Goal: Task Accomplishment & Management: Manage account settings

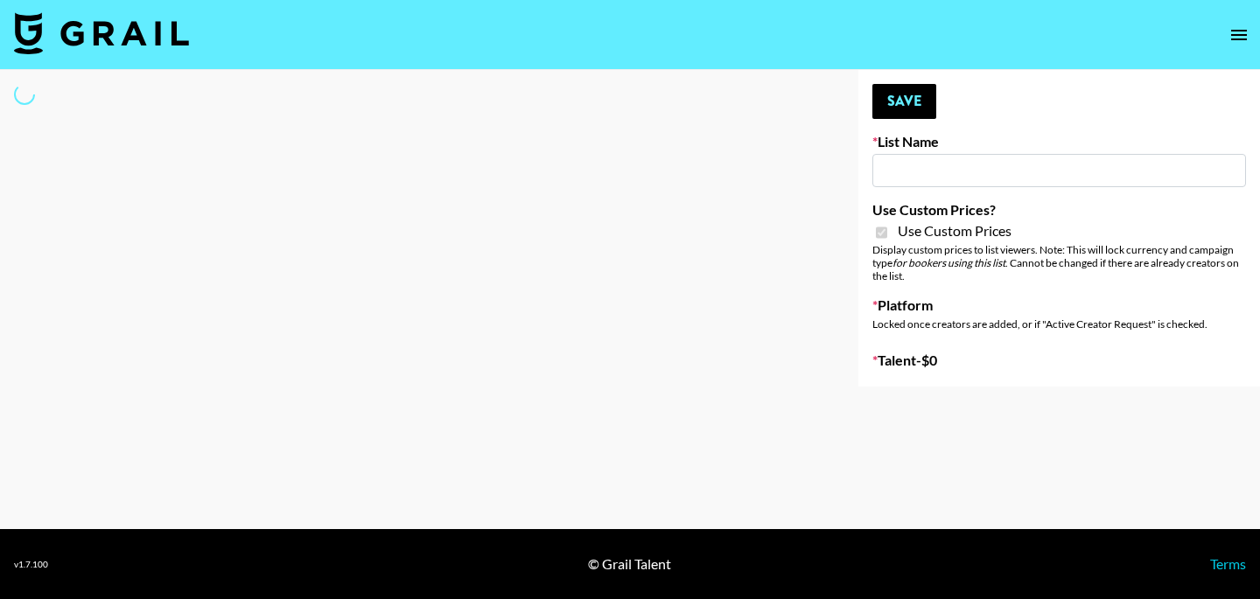
type input "Laifen (IG)"
checkbox input "true"
select select "Brand"
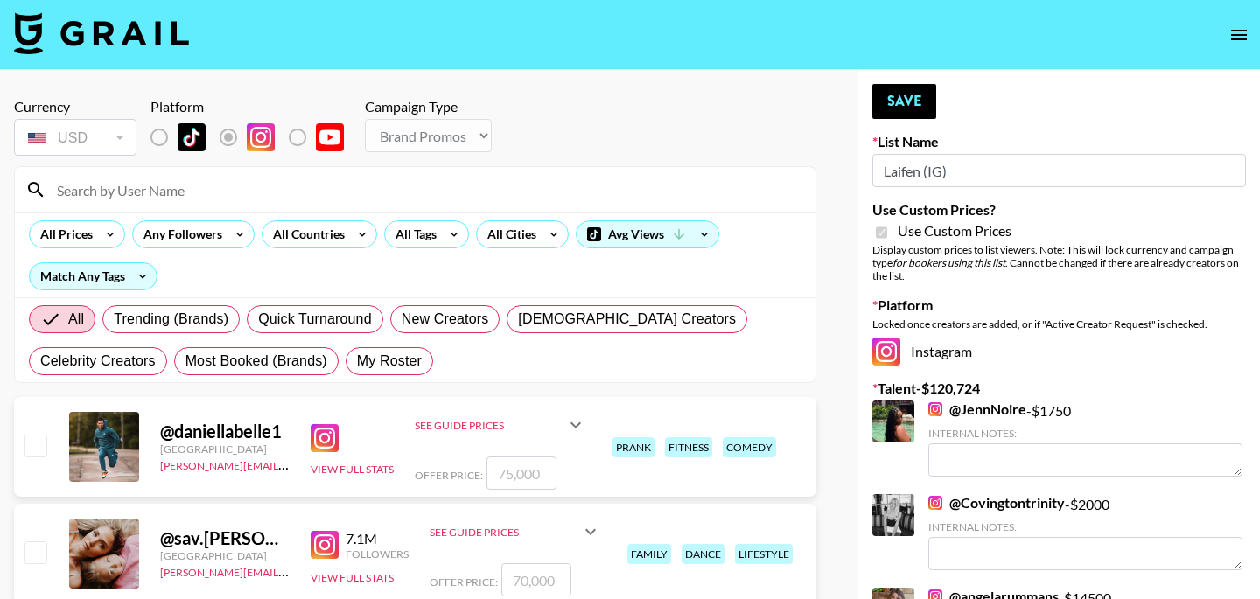
click at [216, 182] on input at bounding box center [425, 190] width 759 height 28
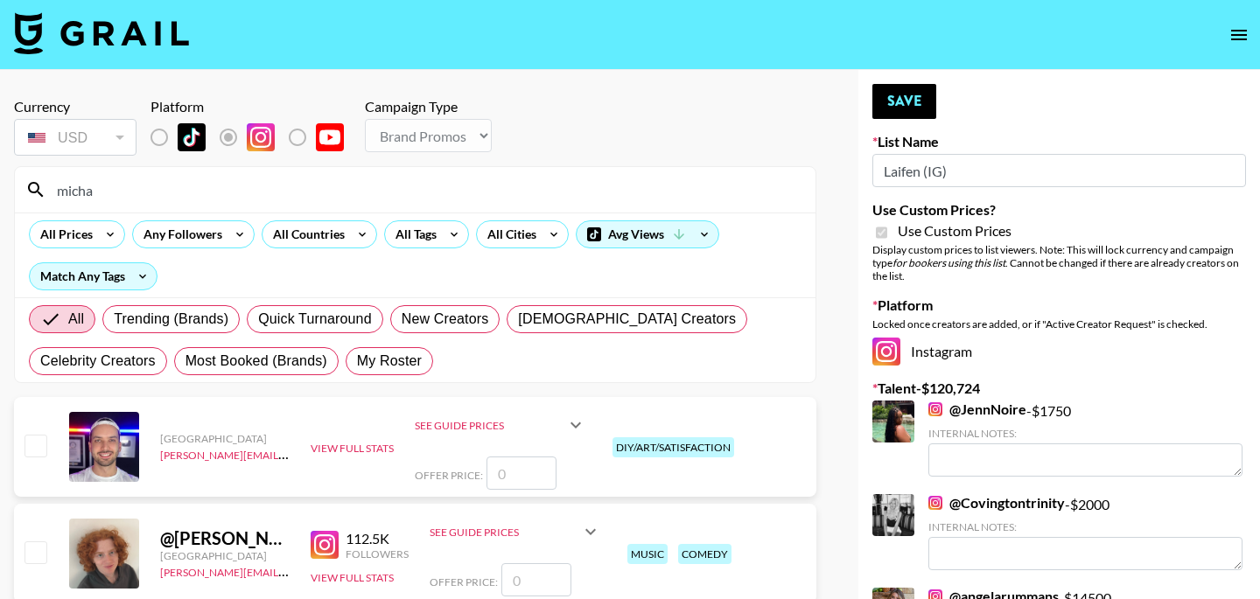
type input "[PERSON_NAME]"
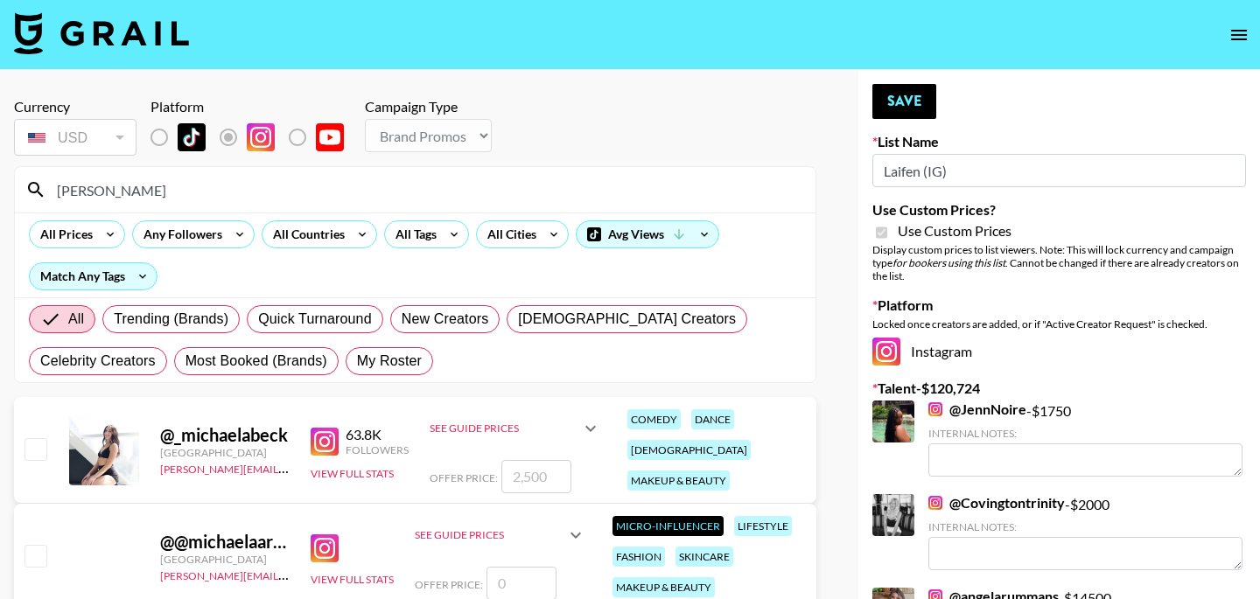
click at [35, 451] on input "checkbox" at bounding box center [35, 448] width 21 height 21
checkbox input "true"
type input "2500"
click at [172, 189] on input "[PERSON_NAME]" at bounding box center [425, 190] width 759 height 28
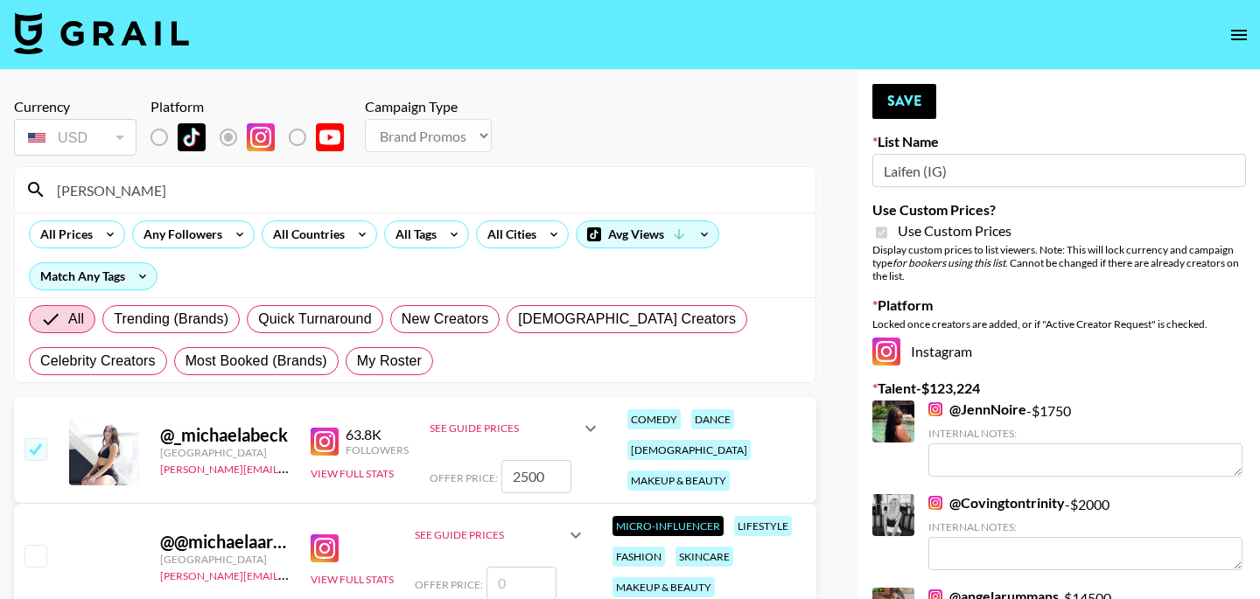
click at [172, 189] on input "[PERSON_NAME]" at bounding box center [425, 190] width 759 height 28
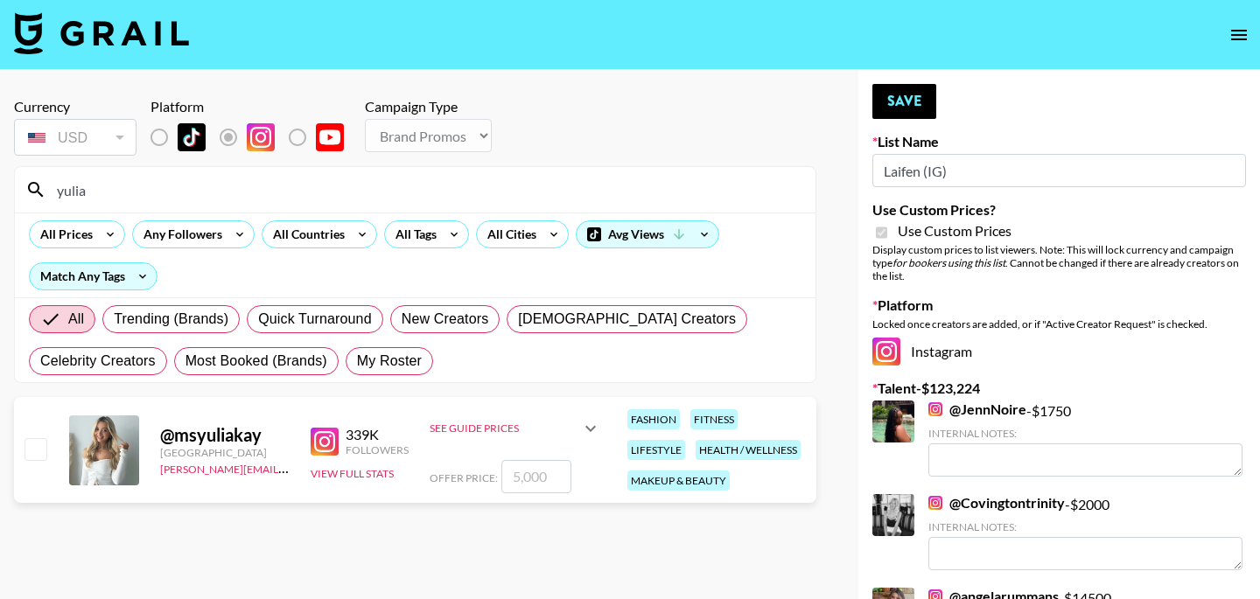
type input "yulia"
click at [33, 448] on input "checkbox" at bounding box center [35, 448] width 21 height 21
checkbox input "true"
type input "5000"
click at [901, 106] on button "Save" at bounding box center [904, 101] width 64 height 35
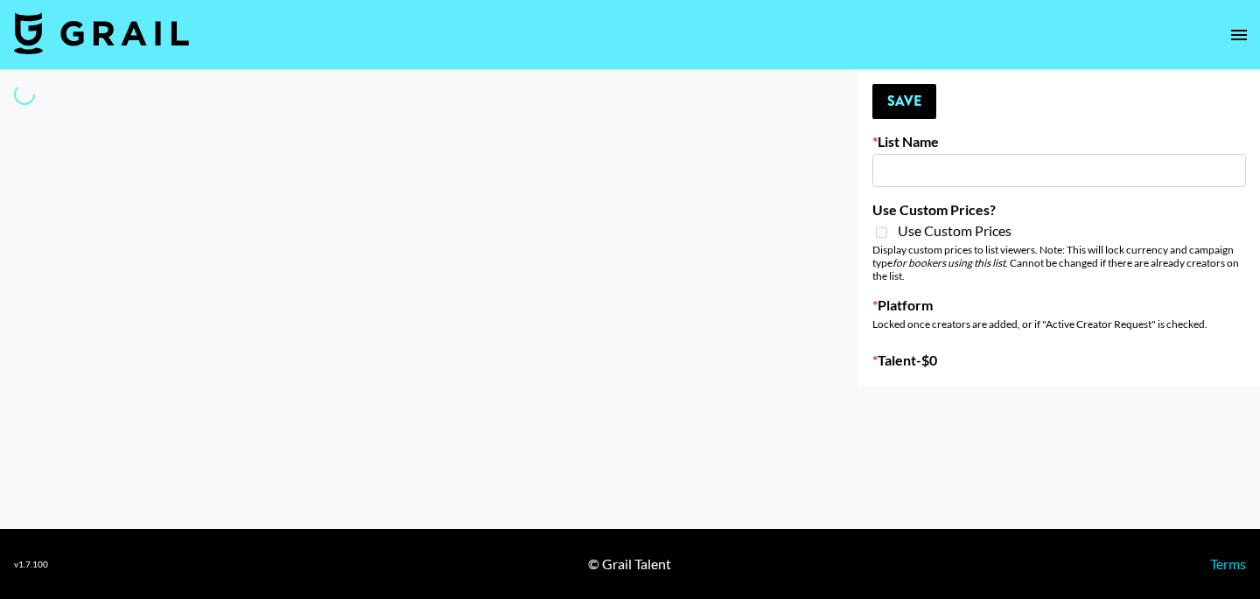
type input "[PERSON_NAME] (IG)"
select select "Song"
